Goal: Entertainment & Leisure: Consume media (video, audio)

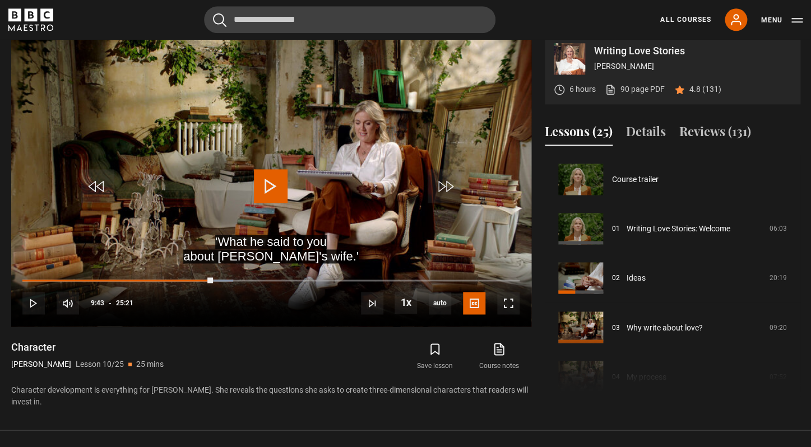
scroll to position [529, 0]
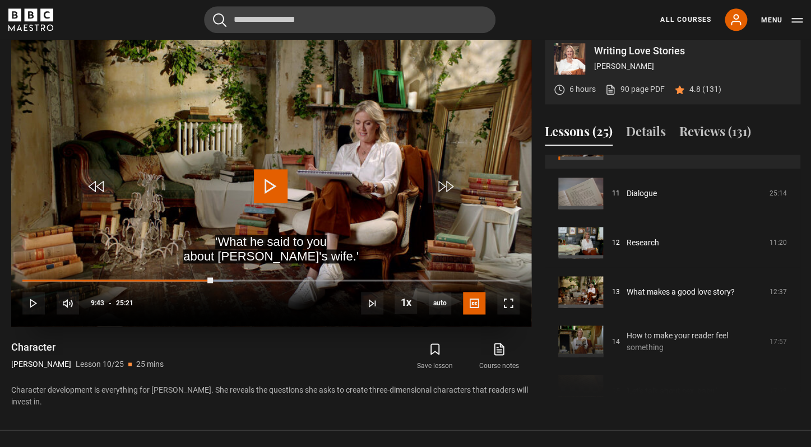
click at [262, 183] on span "Video Player" at bounding box center [271, 186] width 34 height 34
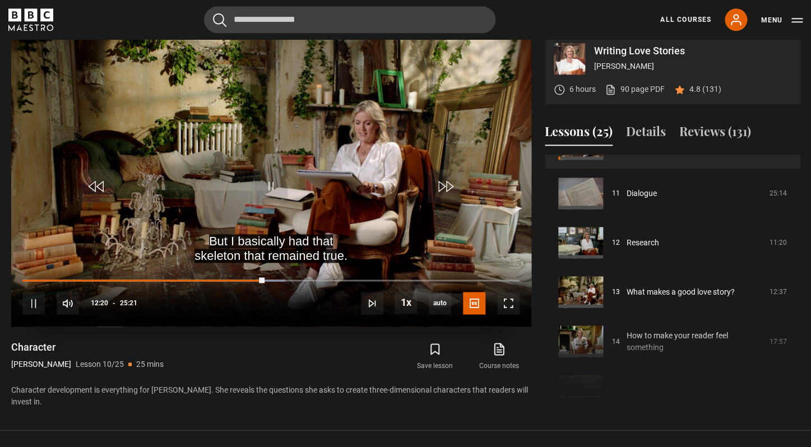
click at [297, 144] on video "Video Player" at bounding box center [271, 180] width 520 height 293
click at [271, 191] on span "Video Player" at bounding box center [271, 186] width 34 height 34
click at [252, 146] on video "Video Player" at bounding box center [271, 180] width 520 height 293
click at [250, 146] on video "Video Player" at bounding box center [271, 180] width 520 height 293
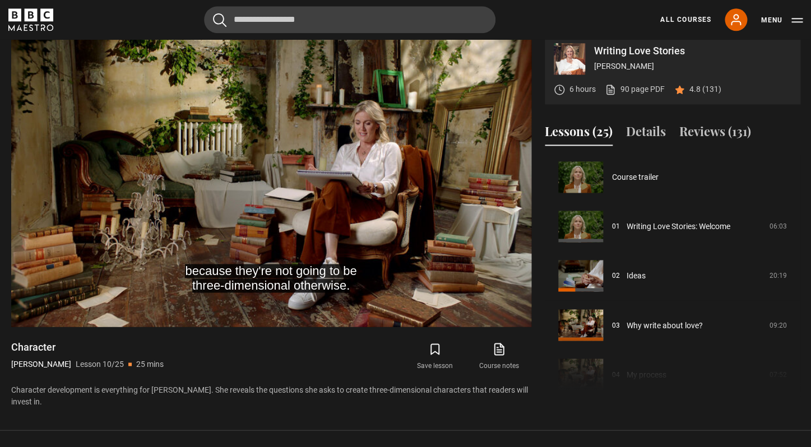
scroll to position [0, 0]
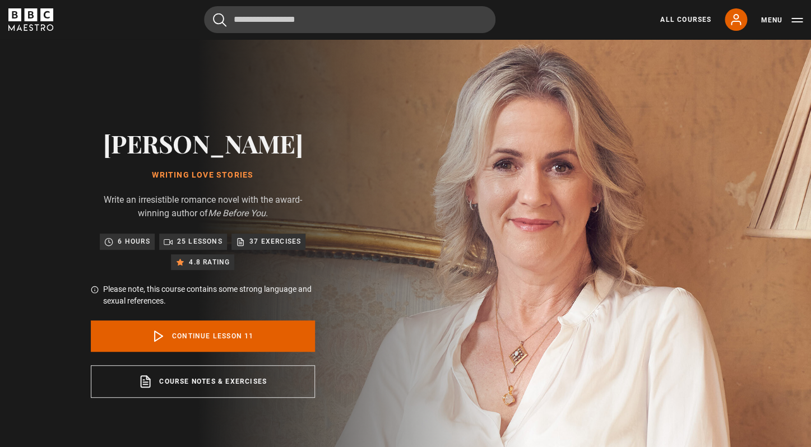
scroll to position [493, 0]
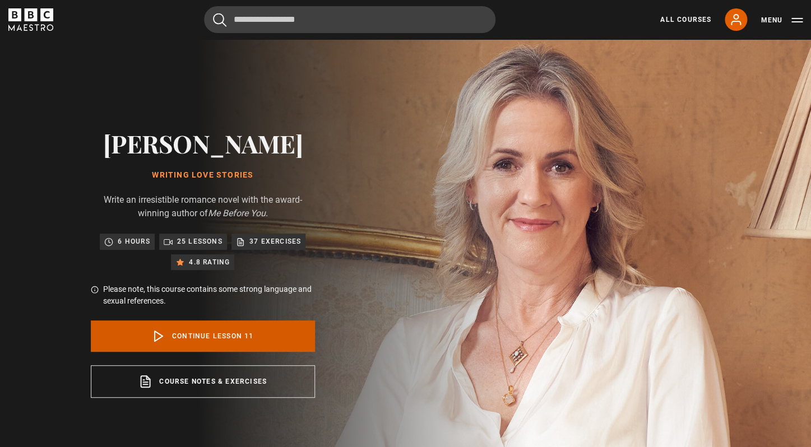
click at [235, 342] on link "Continue lesson 11" at bounding box center [203, 336] width 224 height 31
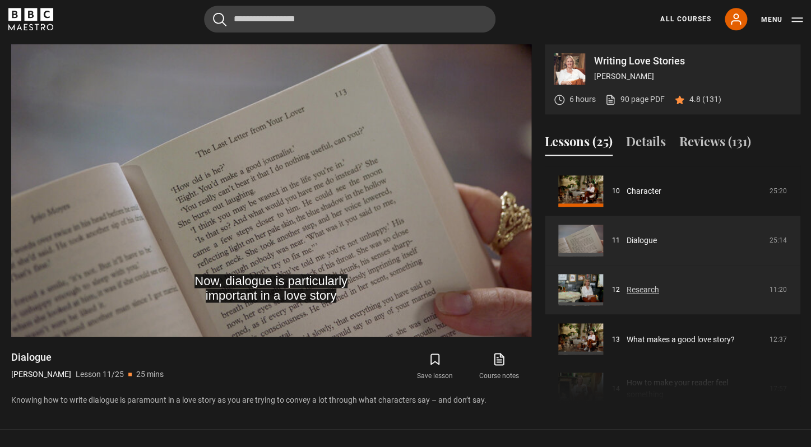
scroll to position [488, 0]
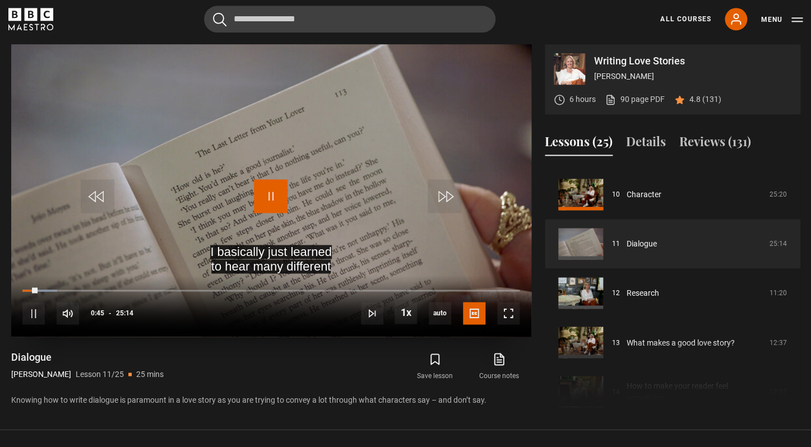
click at [272, 194] on span "Video Player" at bounding box center [271, 197] width 34 height 34
